Goal: Information Seeking & Learning: Learn about a topic

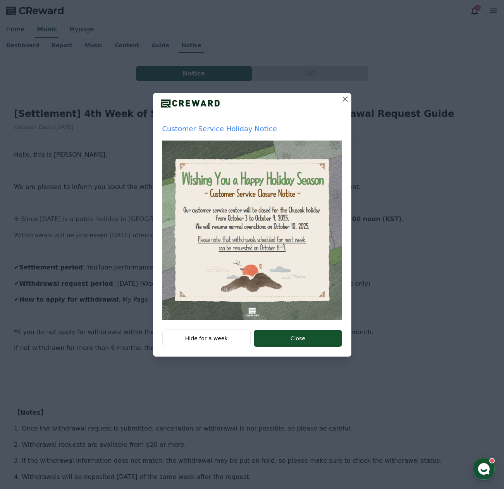
click at [346, 99] on icon at bounding box center [344, 98] width 5 height 5
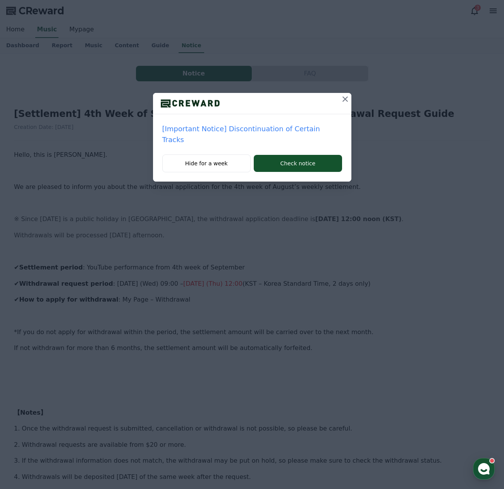
click at [342, 99] on icon at bounding box center [344, 98] width 5 height 5
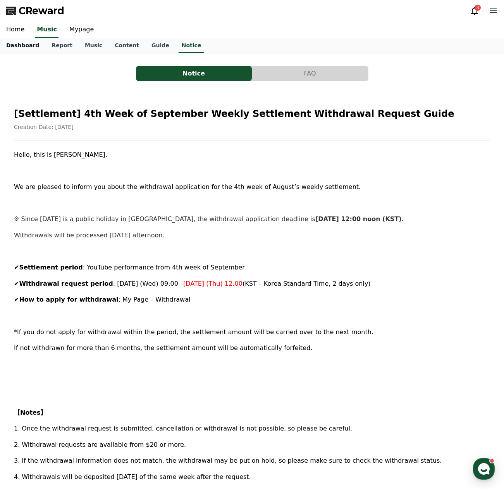
click at [28, 48] on link "Dashboard" at bounding box center [22, 45] width 45 height 15
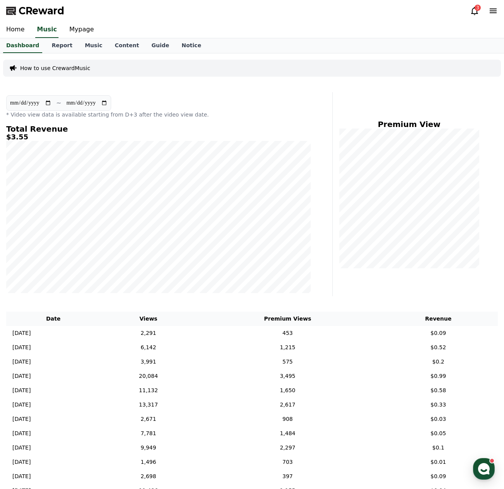
click at [473, 14] on icon at bounding box center [474, 11] width 7 height 8
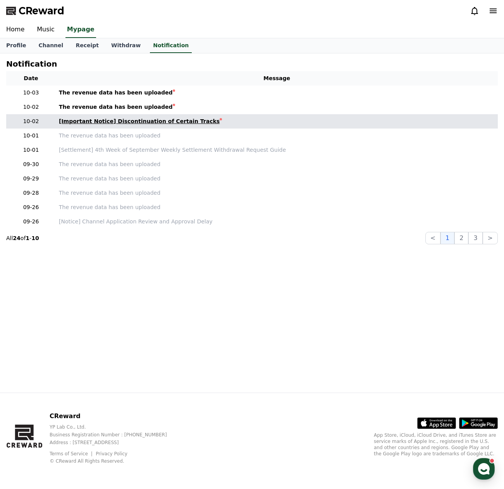
click at [128, 124] on div "[Important Notice] Discontinuation of Certain Tracks" at bounding box center [139, 121] width 161 height 8
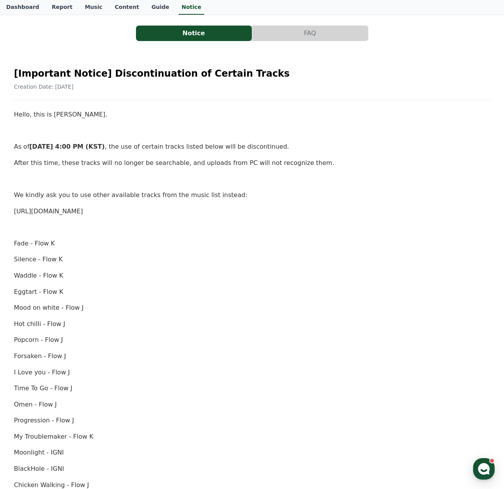
scroll to position [39, 0]
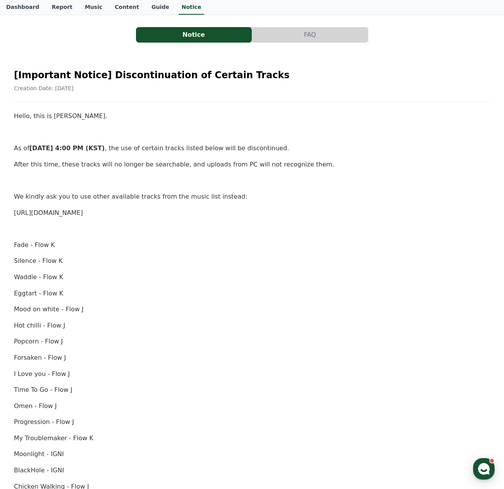
drag, startPoint x: 65, startPoint y: 202, endPoint x: 72, endPoint y: 202, distance: 6.6
click at [72, 202] on div "Hello, this is [PERSON_NAME]. As of [DATE] 4:00 PM (KST) , the use of certain t…" at bounding box center [252, 390] width 476 height 558
drag, startPoint x: 77, startPoint y: 199, endPoint x: 131, endPoint y: 199, distance: 53.1
click at [114, 199] on p "We kindly ask you to use other available tracks from the music list instead:" at bounding box center [252, 197] width 476 height 10
drag, startPoint x: 150, startPoint y: 198, endPoint x: 173, endPoint y: 198, distance: 23.2
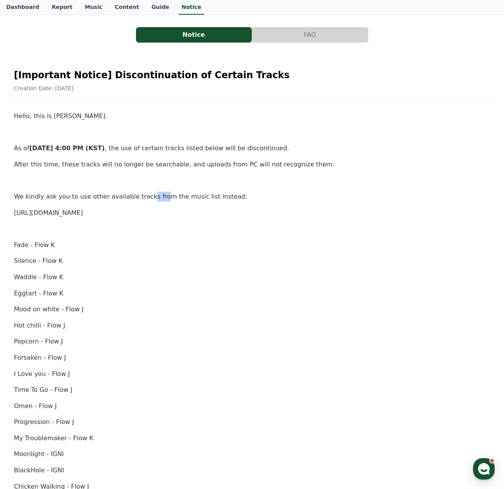
click at [155, 198] on p "We kindly ask you to use other available tracks from the music list instead:" at bounding box center [252, 197] width 476 height 10
click at [204, 199] on p "We kindly ask you to use other available tracks from the music list instead:" at bounding box center [252, 197] width 476 height 10
drag, startPoint x: 145, startPoint y: 199, endPoint x: 184, endPoint y: 197, distance: 38.4
click at [184, 197] on p "We kindly ask you to use other available tracks from the music list instead:" at bounding box center [252, 197] width 476 height 10
drag, startPoint x: 35, startPoint y: 164, endPoint x: 75, endPoint y: 162, distance: 40.3
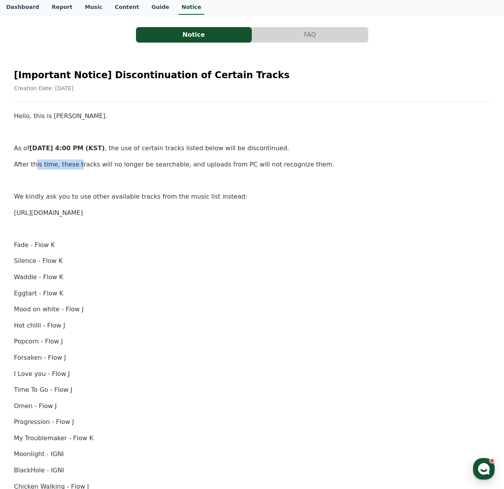
click at [74, 162] on p "After this time, these tracks will no longer be searchable, and uploads from PC…" at bounding box center [252, 165] width 476 height 10
drag, startPoint x: 93, startPoint y: 162, endPoint x: 107, endPoint y: 162, distance: 13.2
click at [105, 162] on p "After this time, these tracks will no longer be searchable, and uploads from PC…" at bounding box center [252, 165] width 476 height 10
drag, startPoint x: 144, startPoint y: 162, endPoint x: 157, endPoint y: 162, distance: 12.8
click at [156, 162] on p "After this time, these tracks will no longer be searchable, and uploads from PC…" at bounding box center [252, 165] width 476 height 10
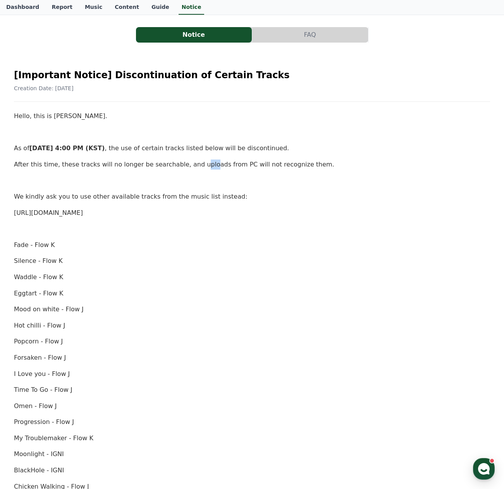
drag, startPoint x: 188, startPoint y: 162, endPoint x: 196, endPoint y: 162, distance: 8.1
click at [194, 162] on p "After this time, these tracks will no longer be searchable, and uploads from PC…" at bounding box center [252, 165] width 476 height 10
drag, startPoint x: 214, startPoint y: 162, endPoint x: 234, endPoint y: 165, distance: 20.0
click at [227, 164] on p "After this time, these tracks will no longer be searchable, and uploads from PC…" at bounding box center [252, 165] width 476 height 10
drag, startPoint x: 255, startPoint y: 166, endPoint x: 265, endPoint y: 165, distance: 10.1
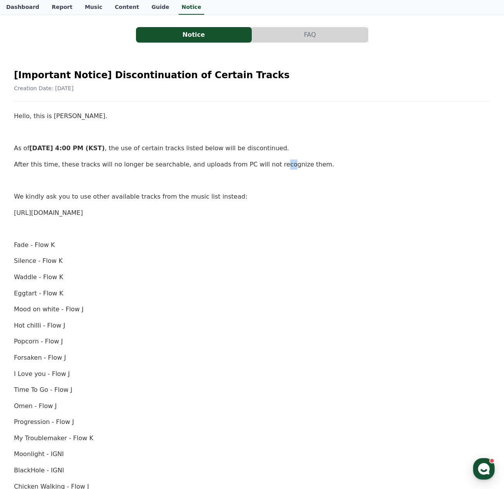
click at [264, 165] on p "After this time, these tracks will no longer be searchable, and uploads from PC…" at bounding box center [252, 165] width 476 height 10
drag, startPoint x: 205, startPoint y: 163, endPoint x: 224, endPoint y: 162, distance: 18.7
click at [219, 162] on p "After this time, these tracks will no longer be searchable, and uploads from PC…" at bounding box center [252, 165] width 476 height 10
drag, startPoint x: 228, startPoint y: 162, endPoint x: 245, endPoint y: 165, distance: 17.3
click at [237, 163] on p "After this time, these tracks will no longer be searchable, and uploads from PC…" at bounding box center [252, 165] width 476 height 10
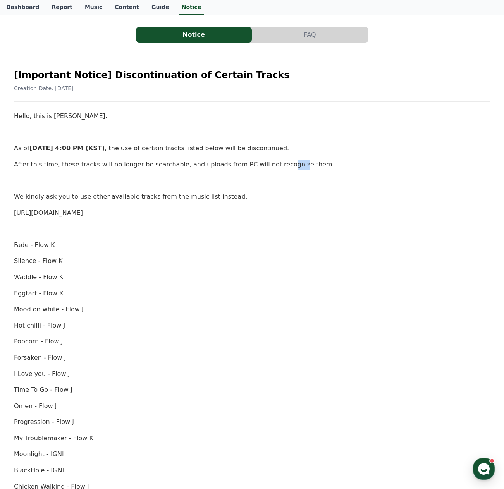
drag, startPoint x: 270, startPoint y: 165, endPoint x: 284, endPoint y: 176, distance: 17.7
click at [275, 167] on p "After this time, these tracks will no longer be searchable, and uploads from PC…" at bounding box center [252, 165] width 476 height 10
drag, startPoint x: 189, startPoint y: 150, endPoint x: 211, endPoint y: 150, distance: 21.3
click at [211, 150] on p "As of [DATE] 4:00 PM (KST) , the use of certain tracks listed below will be dis…" at bounding box center [252, 148] width 476 height 10
drag, startPoint x: 237, startPoint y: 150, endPoint x: 250, endPoint y: 156, distance: 14.2
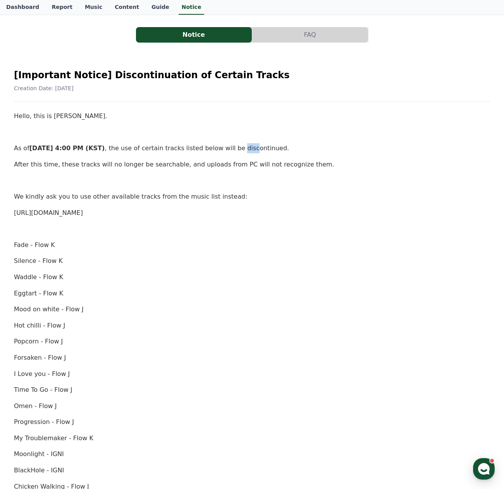
click at [247, 152] on p "As of [DATE] 4:00 PM (KST) , the use of certain tracks listed below will be dis…" at bounding box center [252, 148] width 476 height 10
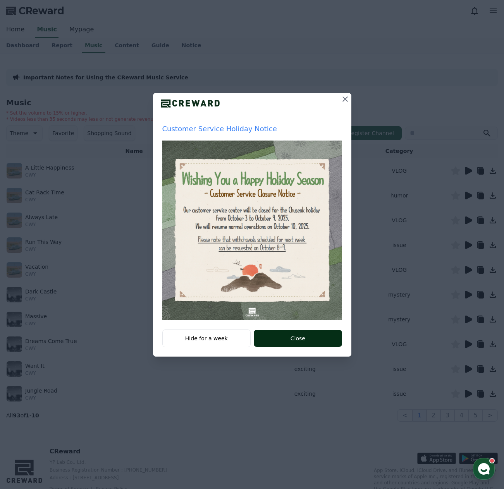
click at [281, 339] on button "Close" at bounding box center [298, 338] width 88 height 17
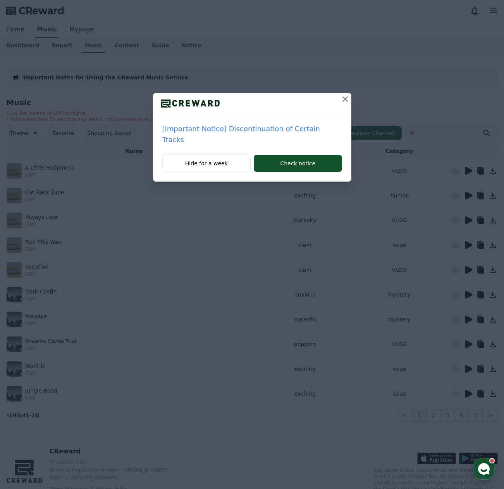
click at [340, 96] on icon at bounding box center [344, 99] width 9 height 9
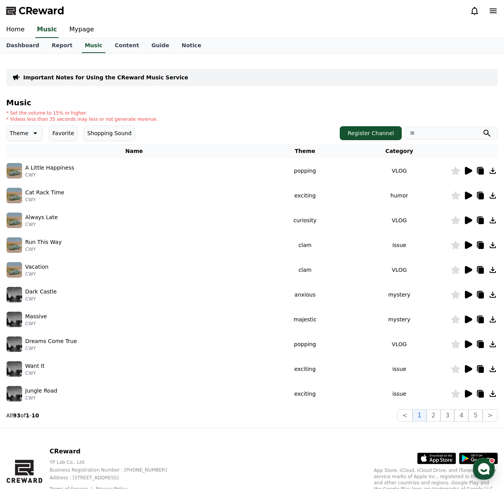
click at [464, 173] on icon at bounding box center [467, 170] width 9 height 9
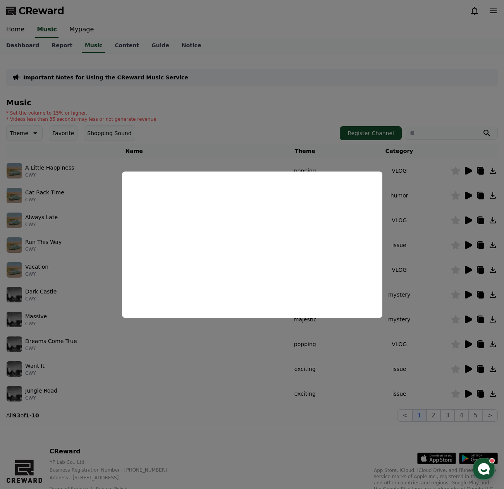
click at [242, 112] on button "close modal" at bounding box center [252, 244] width 504 height 489
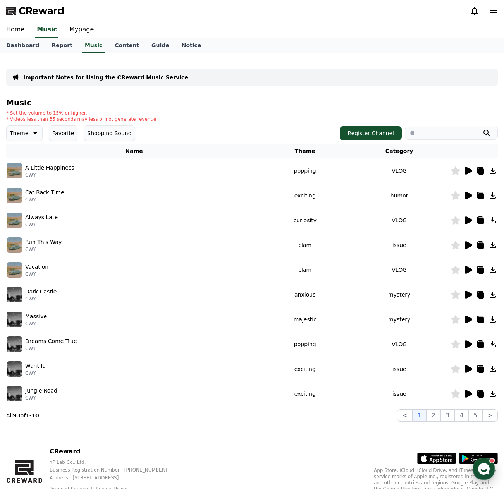
click at [479, 471] on icon "button" at bounding box center [484, 469] width 14 height 14
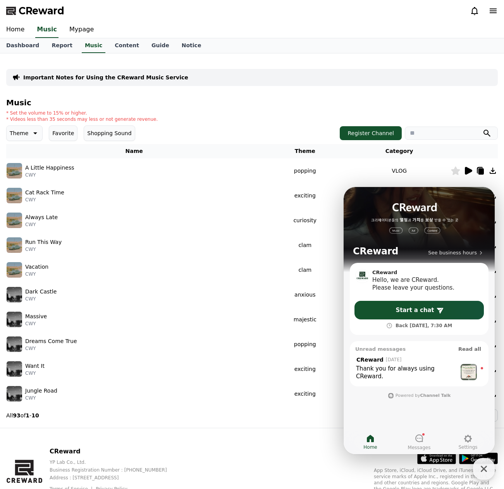
click at [303, 94] on div "Important Notes for Using the CReward Music Service Music * Set the volume to 1…" at bounding box center [252, 241] width 492 height 362
click at [488, 473] on icon "button" at bounding box center [484, 469] width 14 height 14
